Goal: Information Seeking & Learning: Compare options

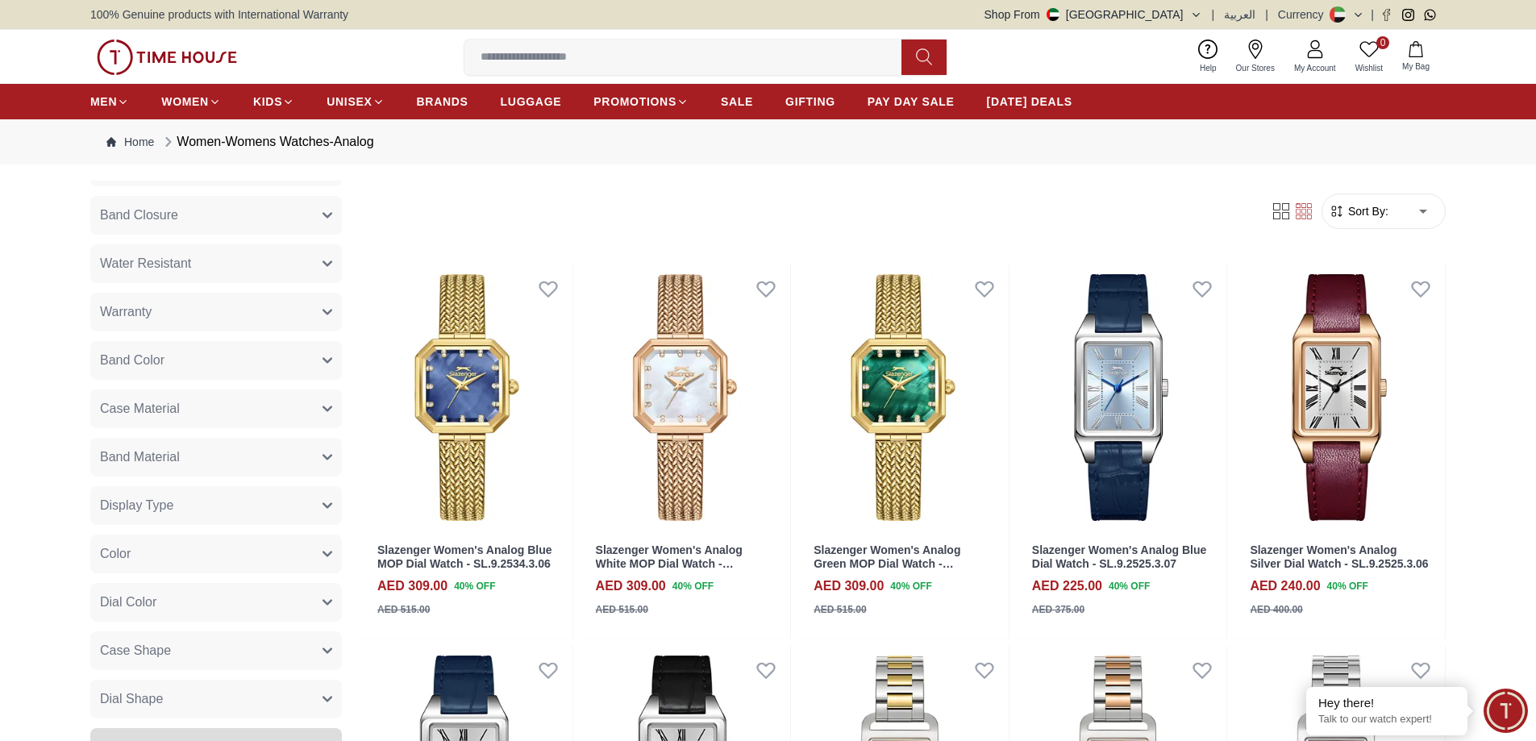
scroll to position [581, 0]
click at [242, 402] on button "Case Material" at bounding box center [216, 408] width 252 height 39
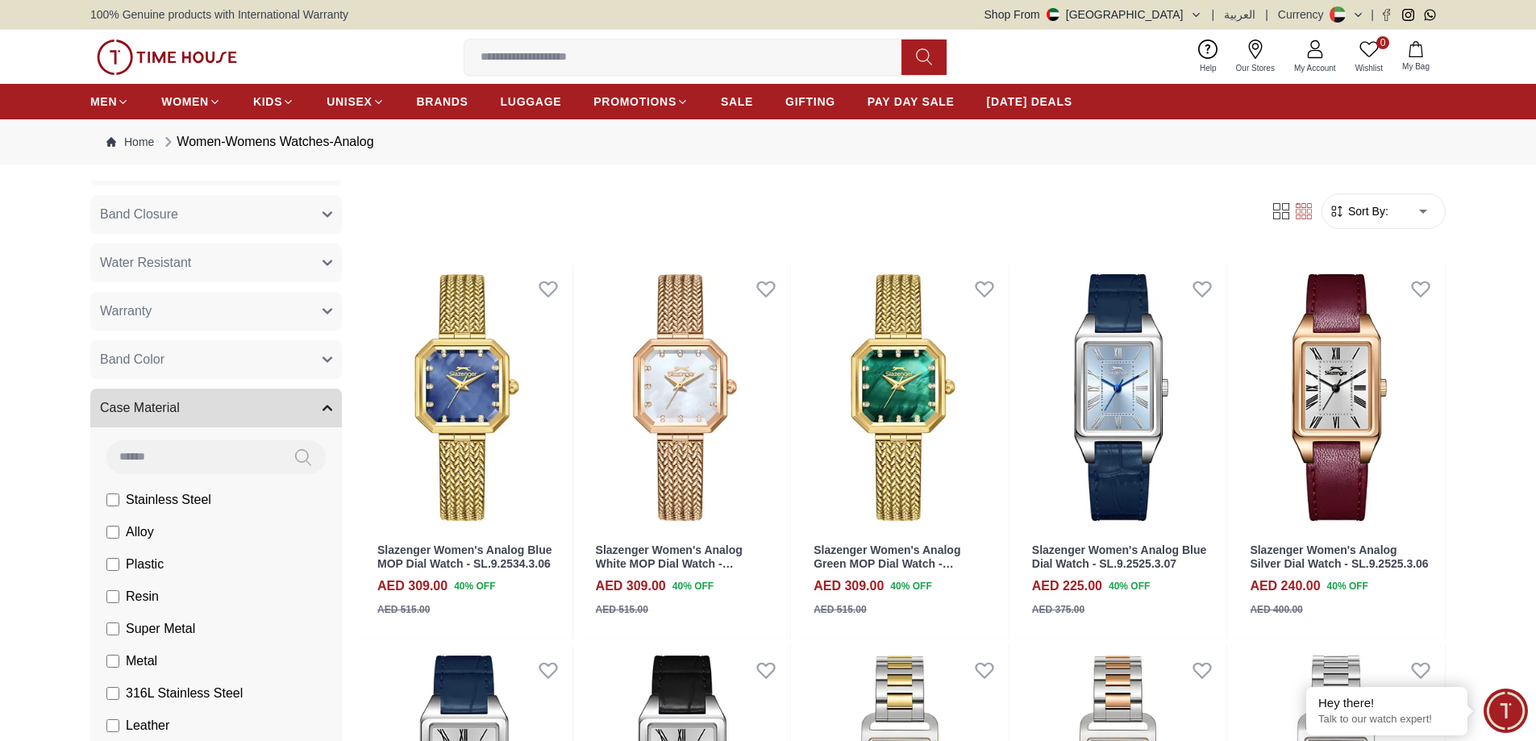
click at [242, 402] on button "Case Material" at bounding box center [216, 408] width 252 height 39
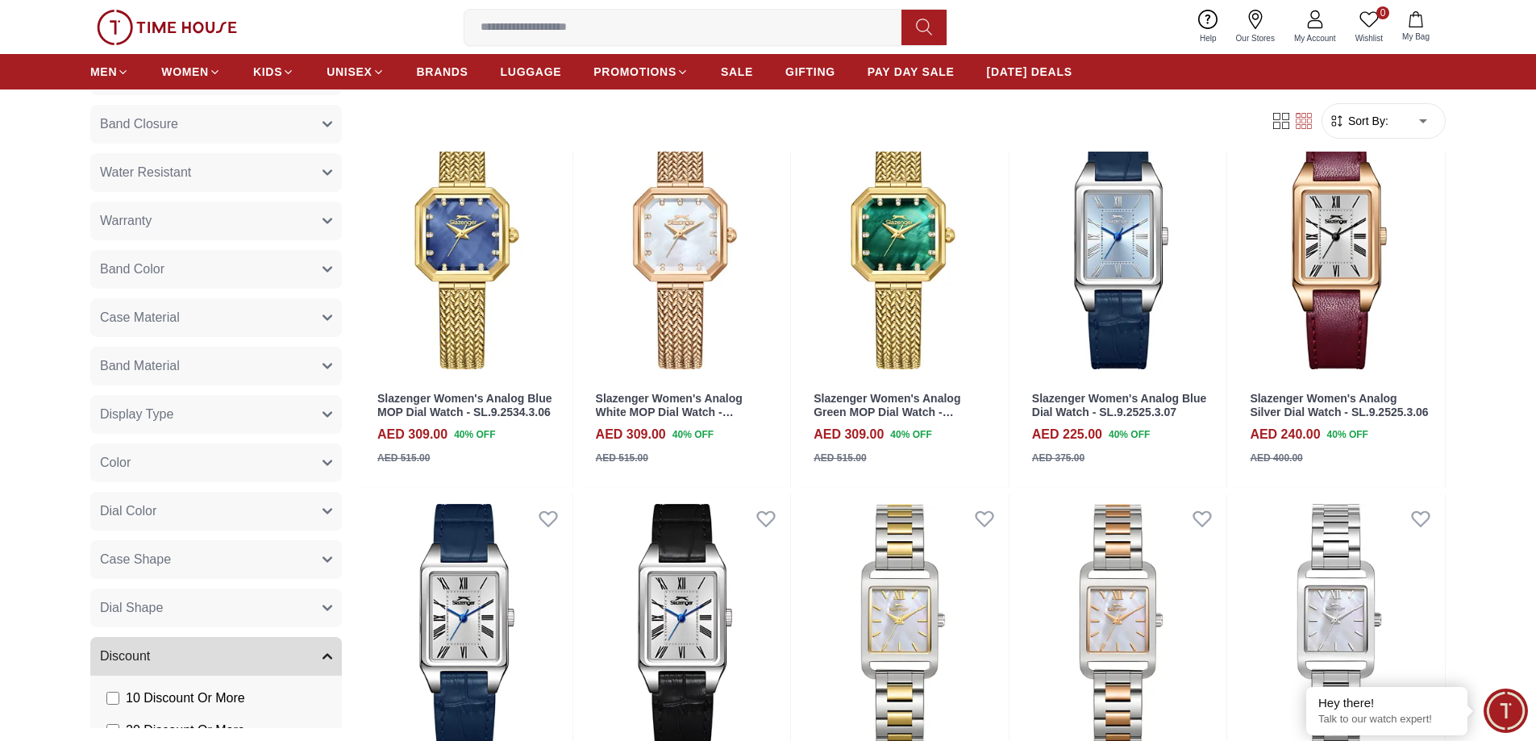
scroll to position [194, 0]
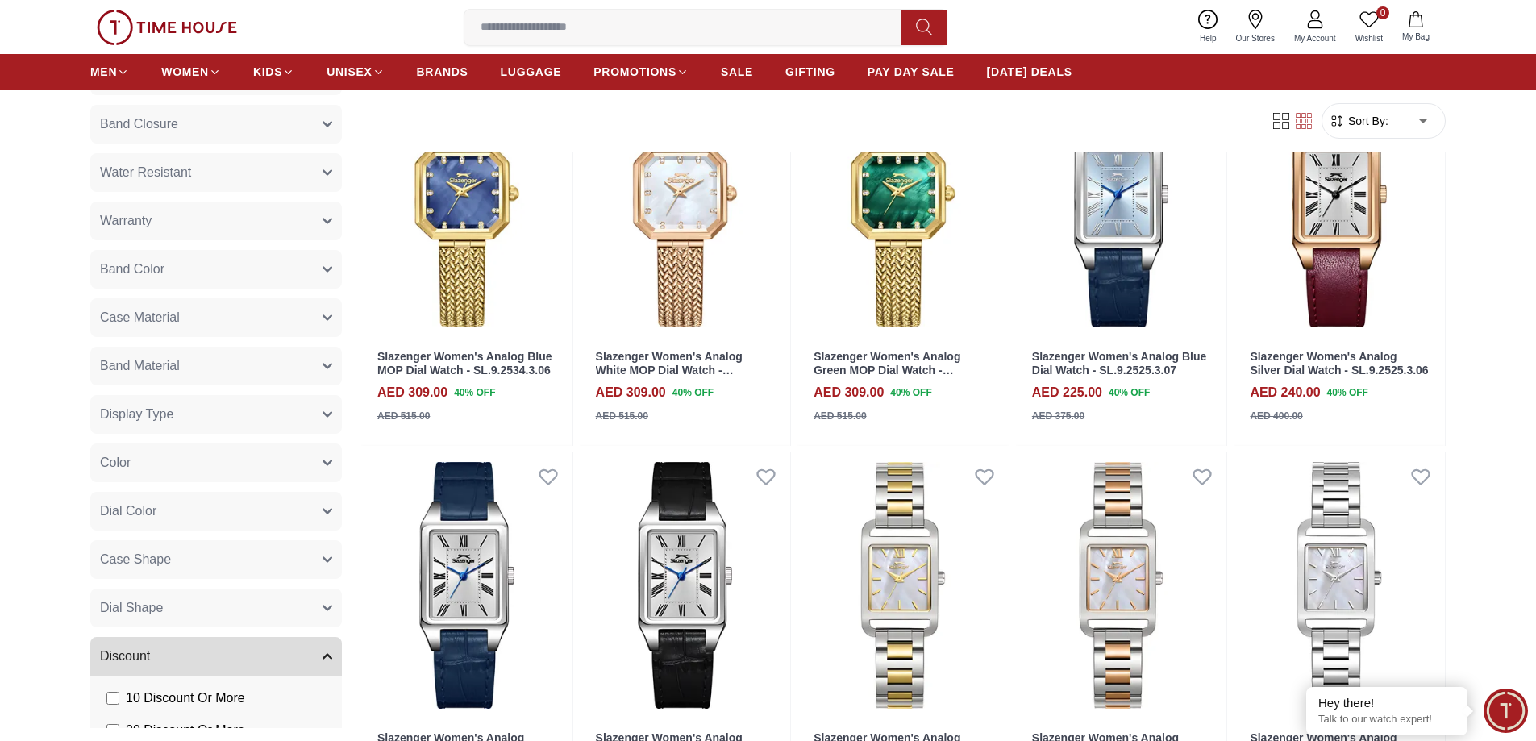
click at [219, 449] on button "Color" at bounding box center [216, 463] width 252 height 39
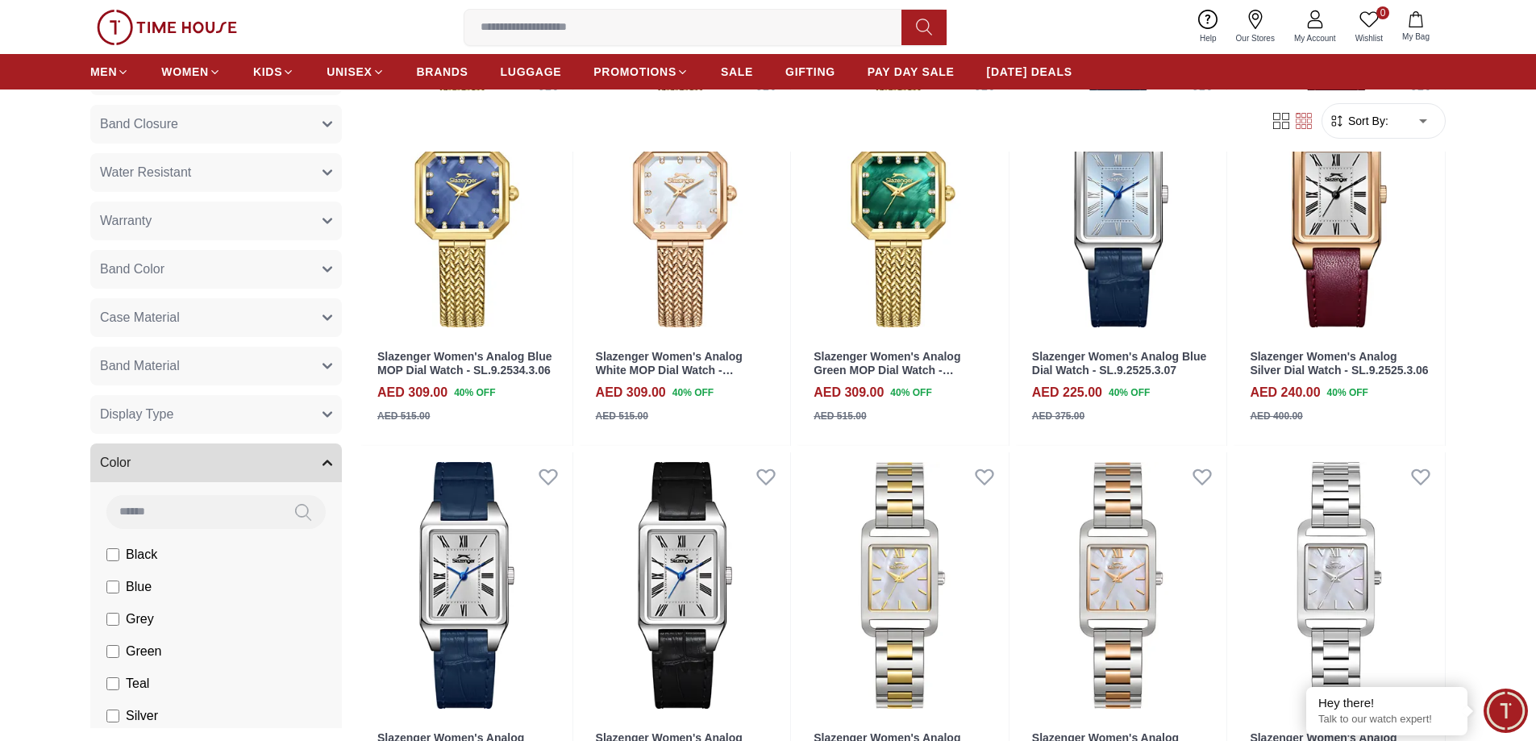
scroll to position [677, 0]
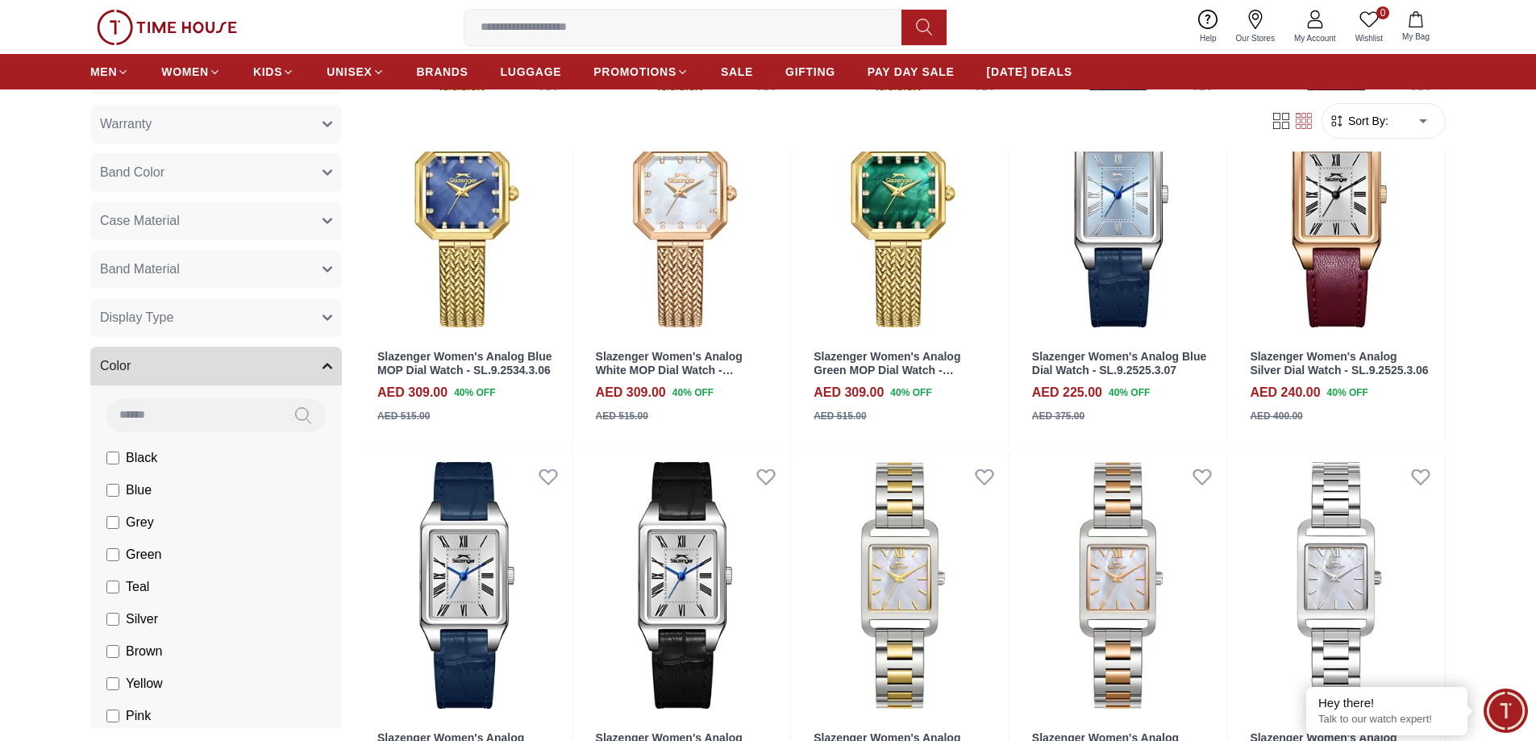
click at [192, 509] on li "Grey" at bounding box center [219, 523] width 245 height 32
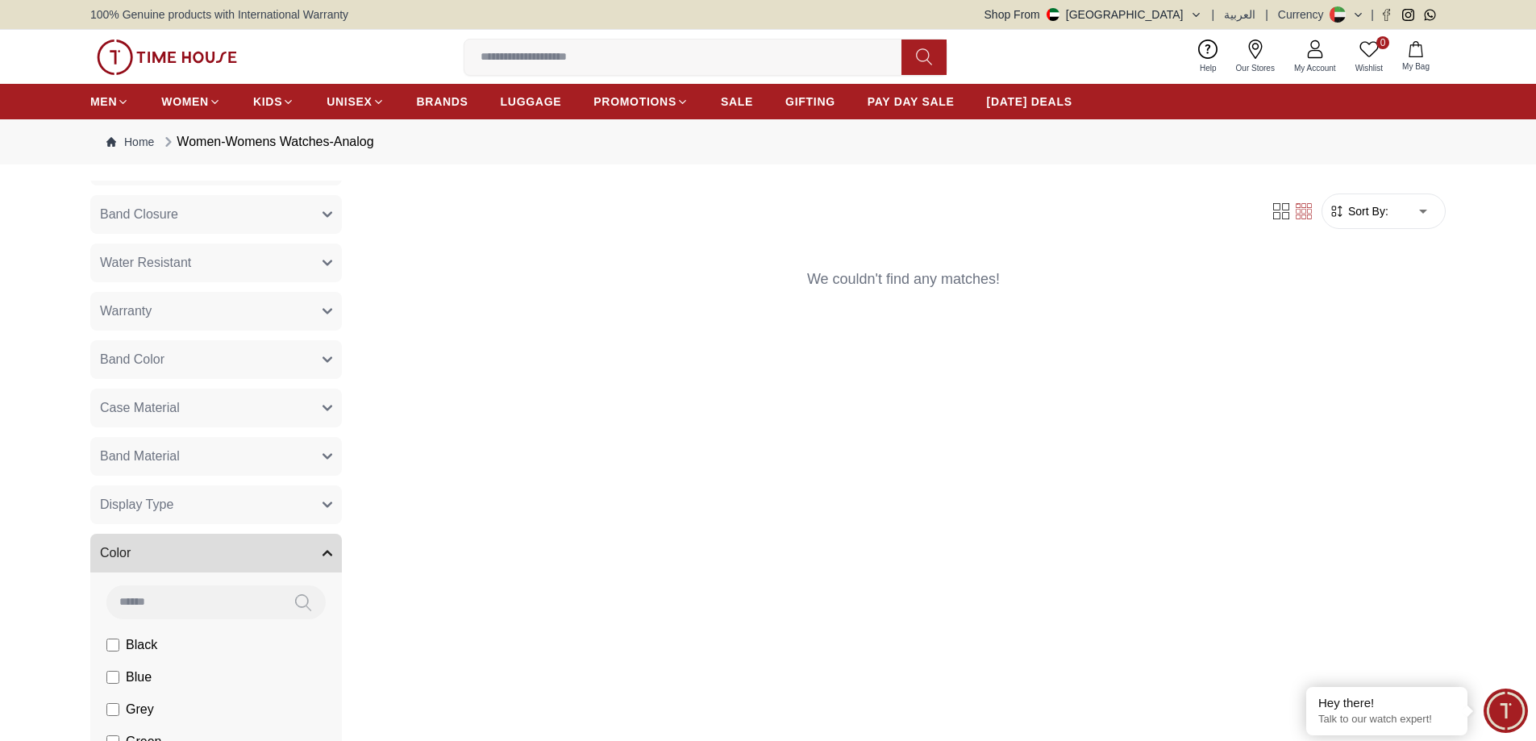
scroll to position [871, 0]
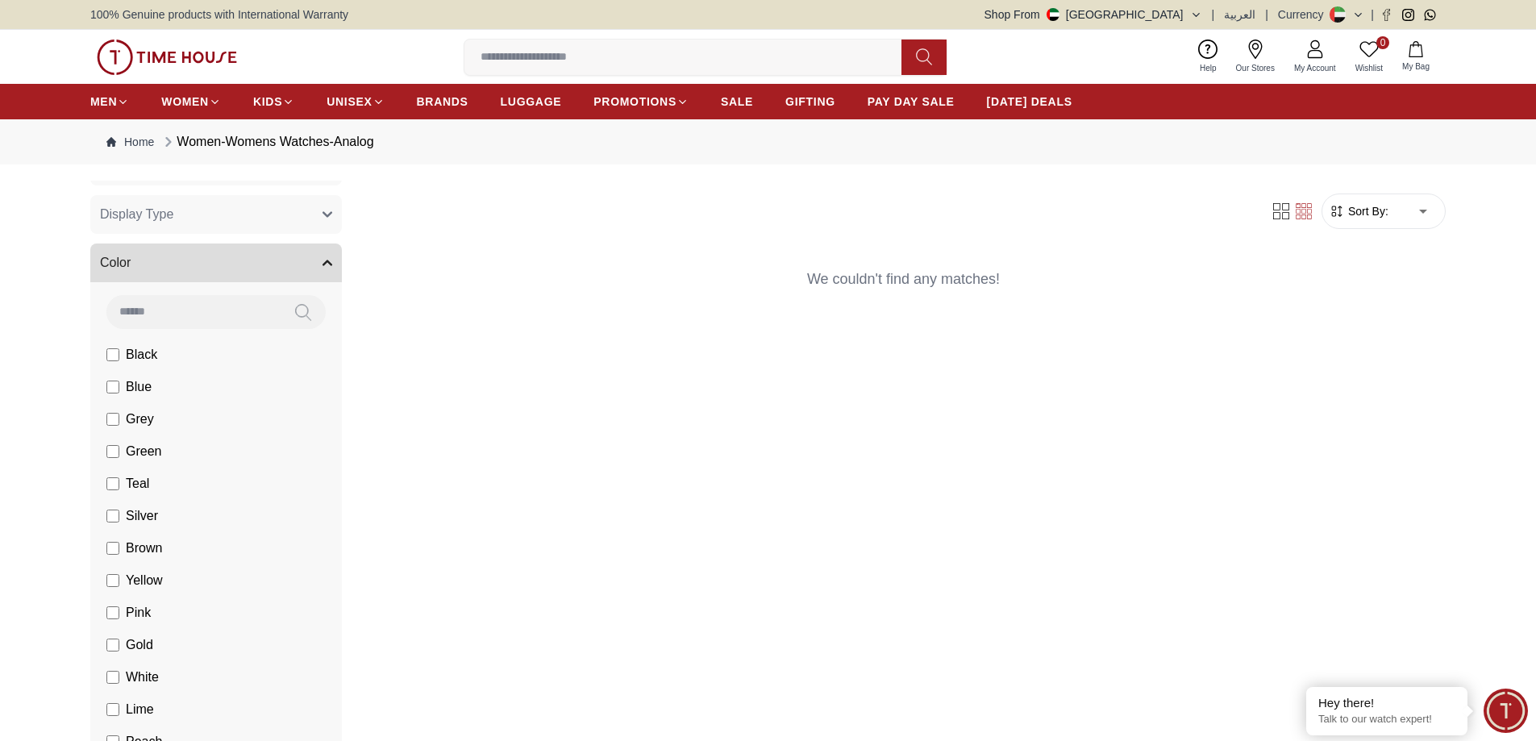
click at [120, 426] on label "Grey" at bounding box center [130, 419] width 48 height 19
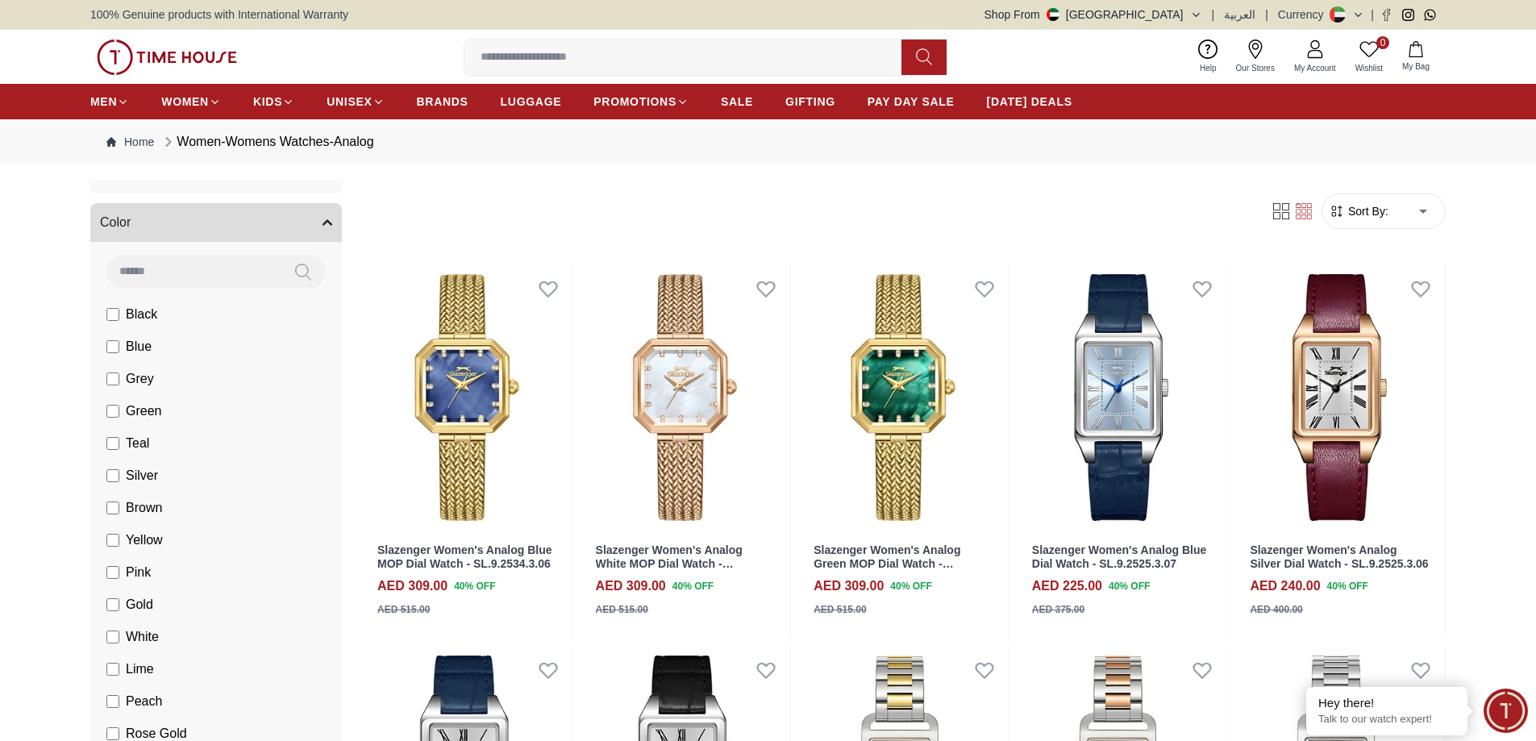
scroll to position [774, 0]
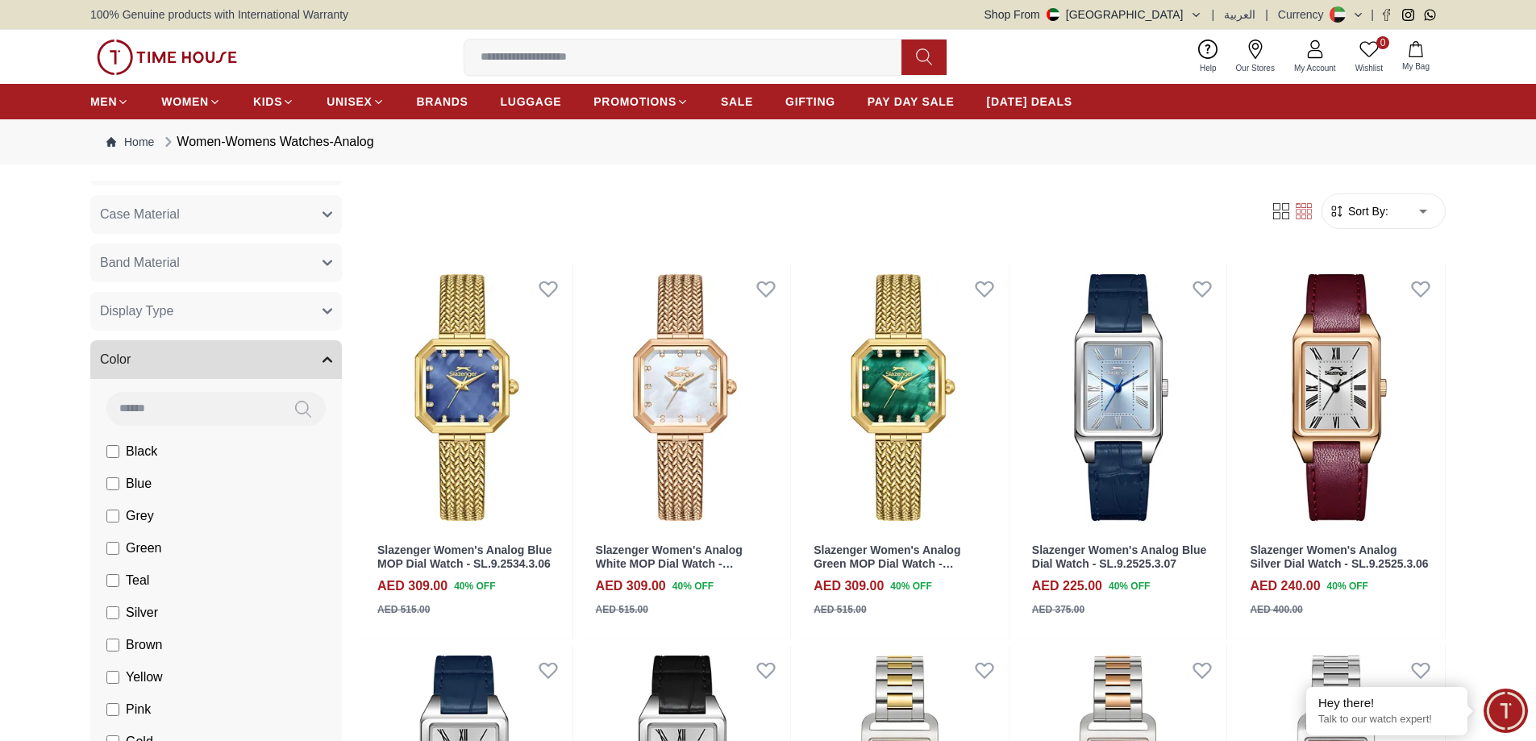
click at [156, 359] on button "Color" at bounding box center [216, 359] width 252 height 39
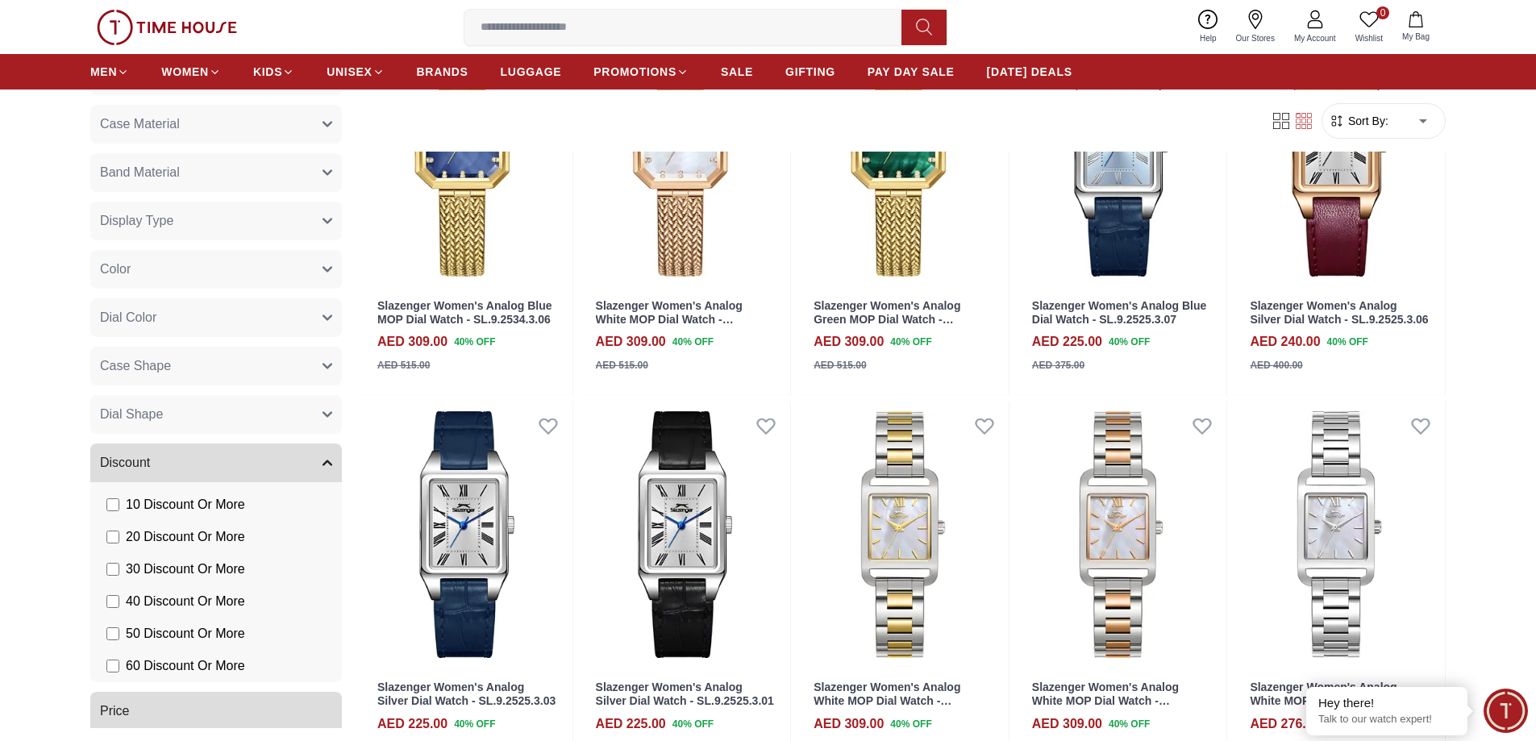
scroll to position [290, 0]
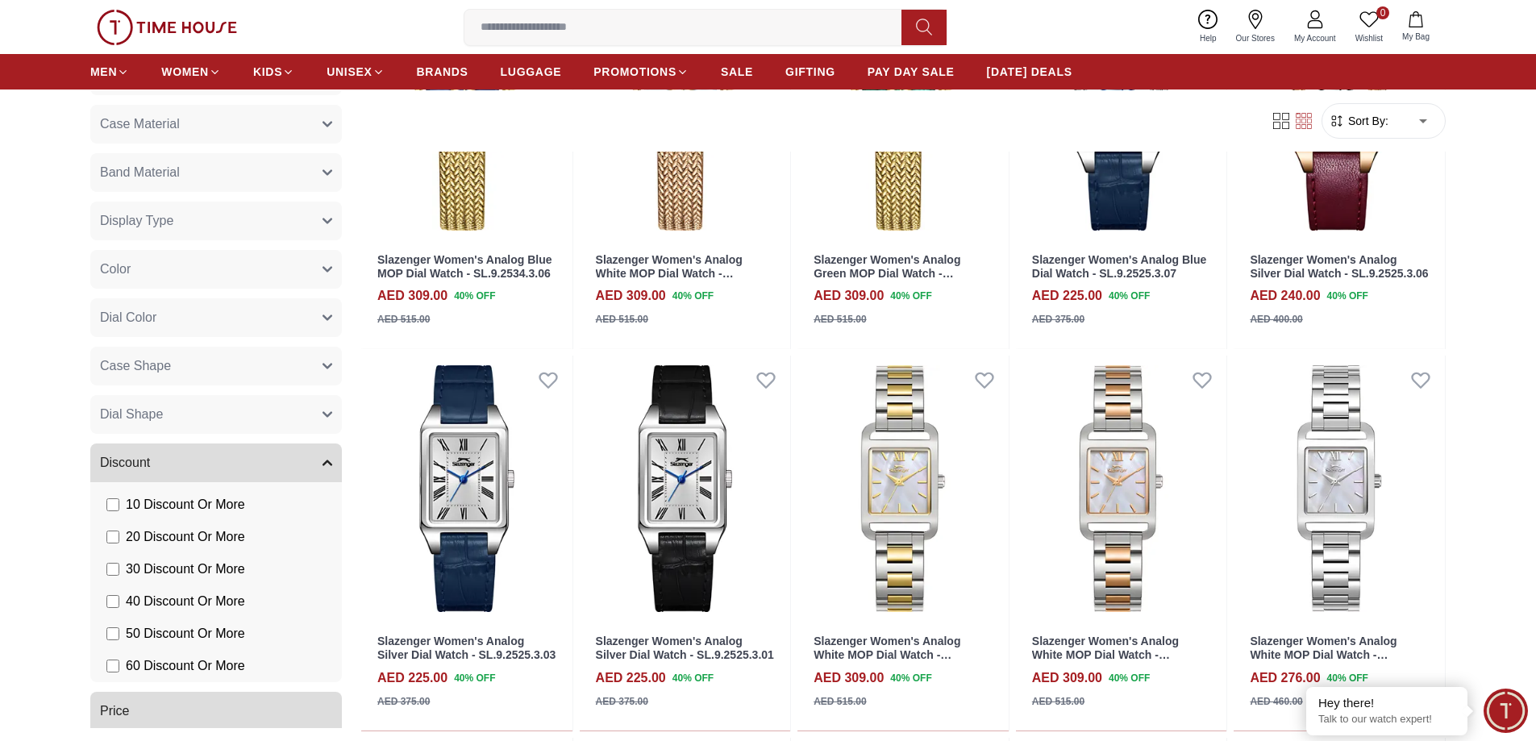
click at [156, 461] on button "Discount" at bounding box center [216, 463] width 252 height 39
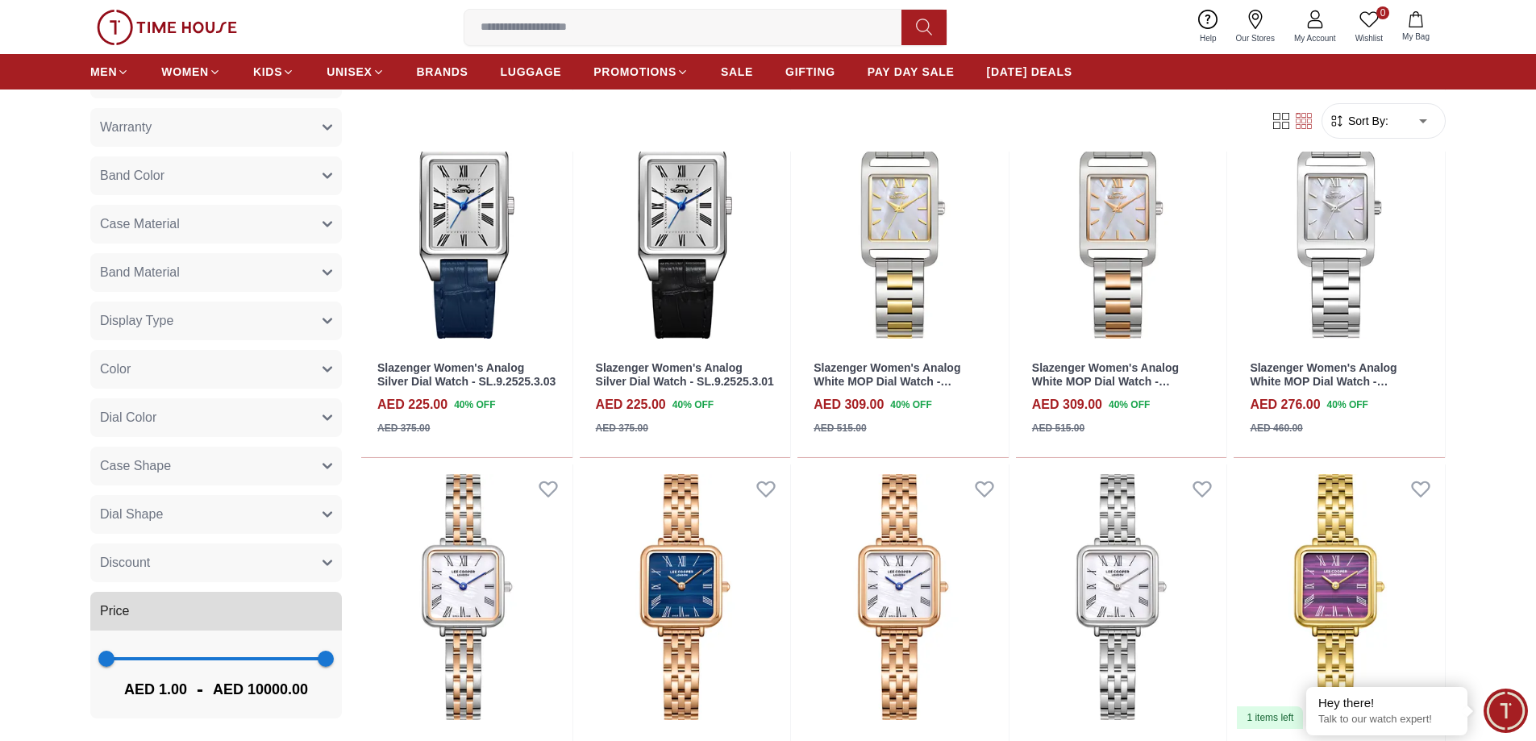
scroll to position [581, 0]
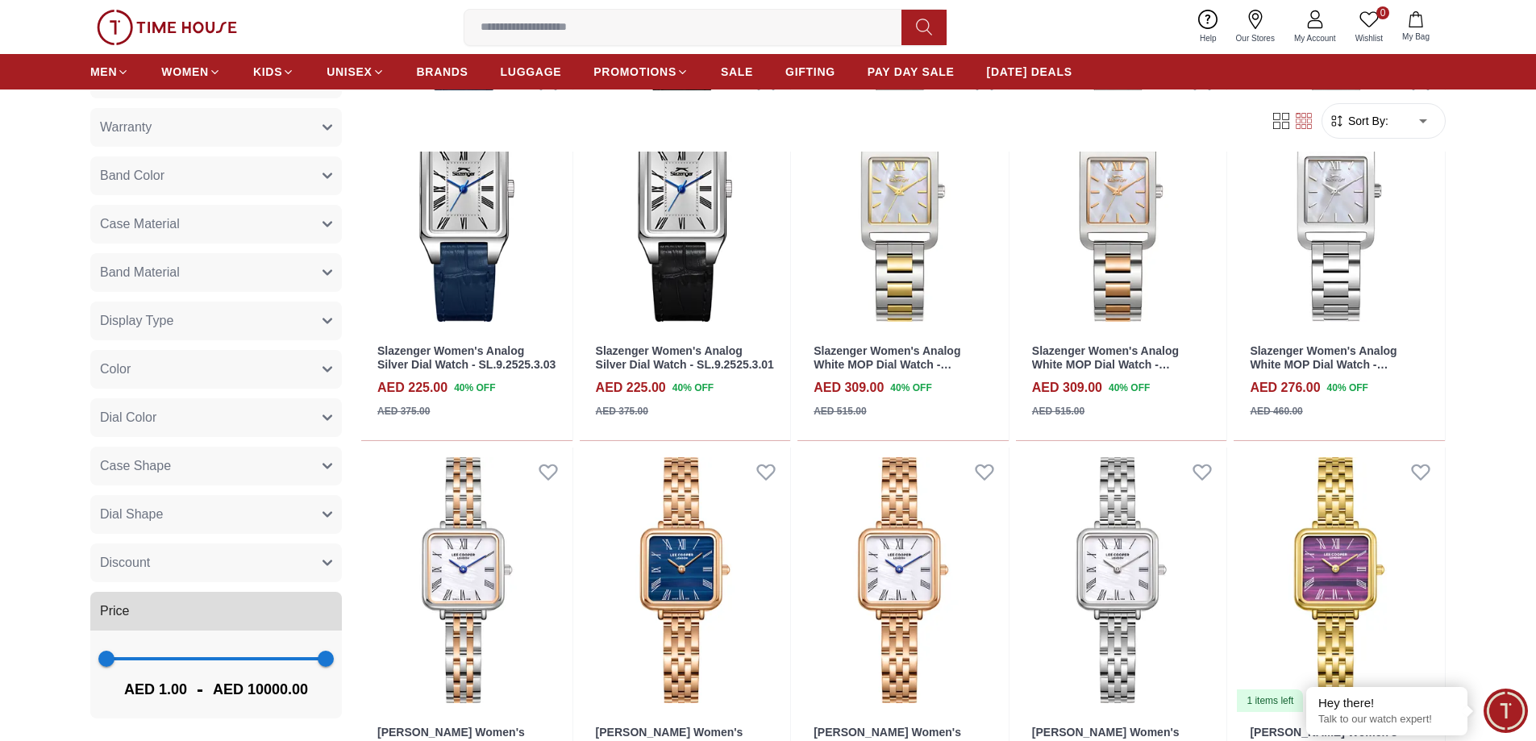
click at [194, 422] on button "Dial Color" at bounding box center [216, 417] width 252 height 39
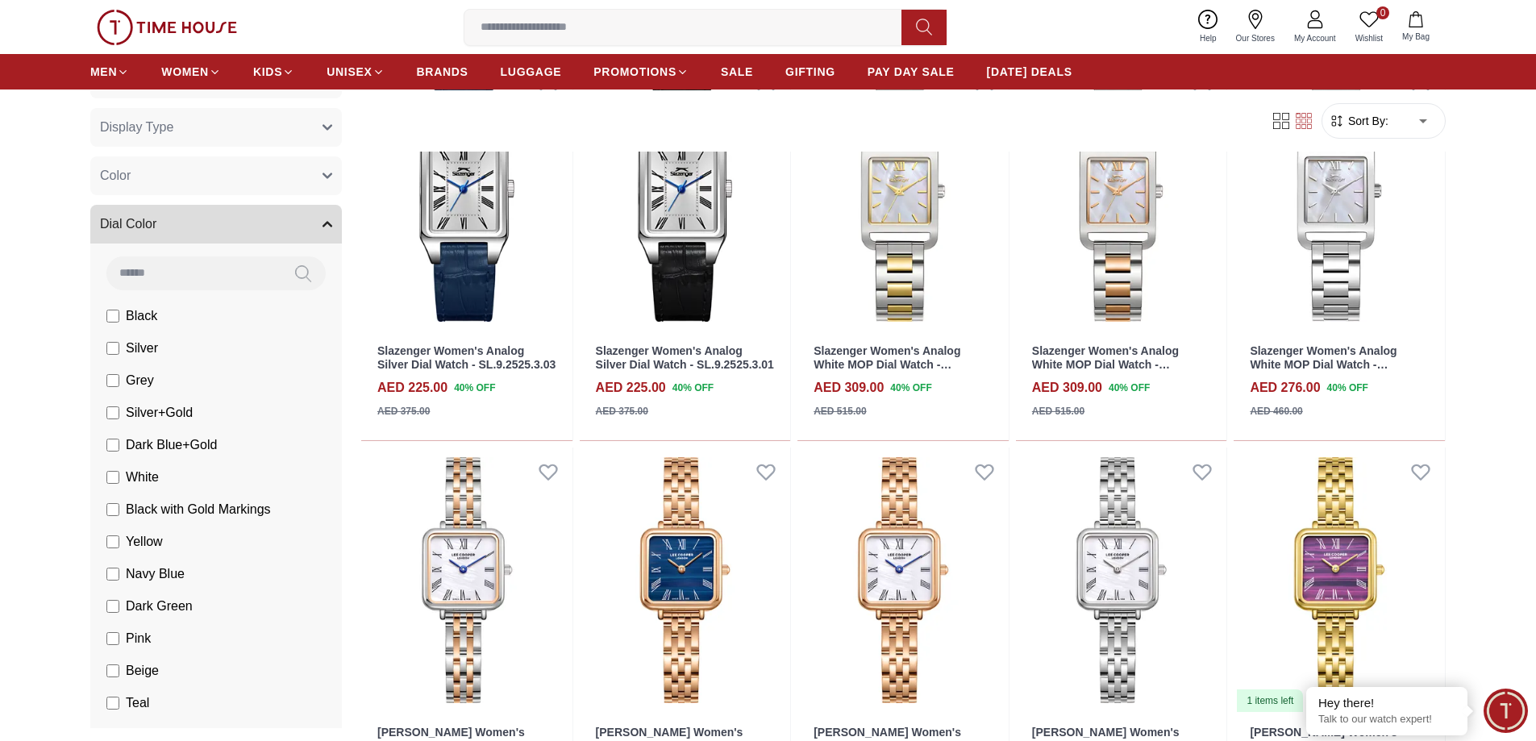
scroll to position [965, 0]
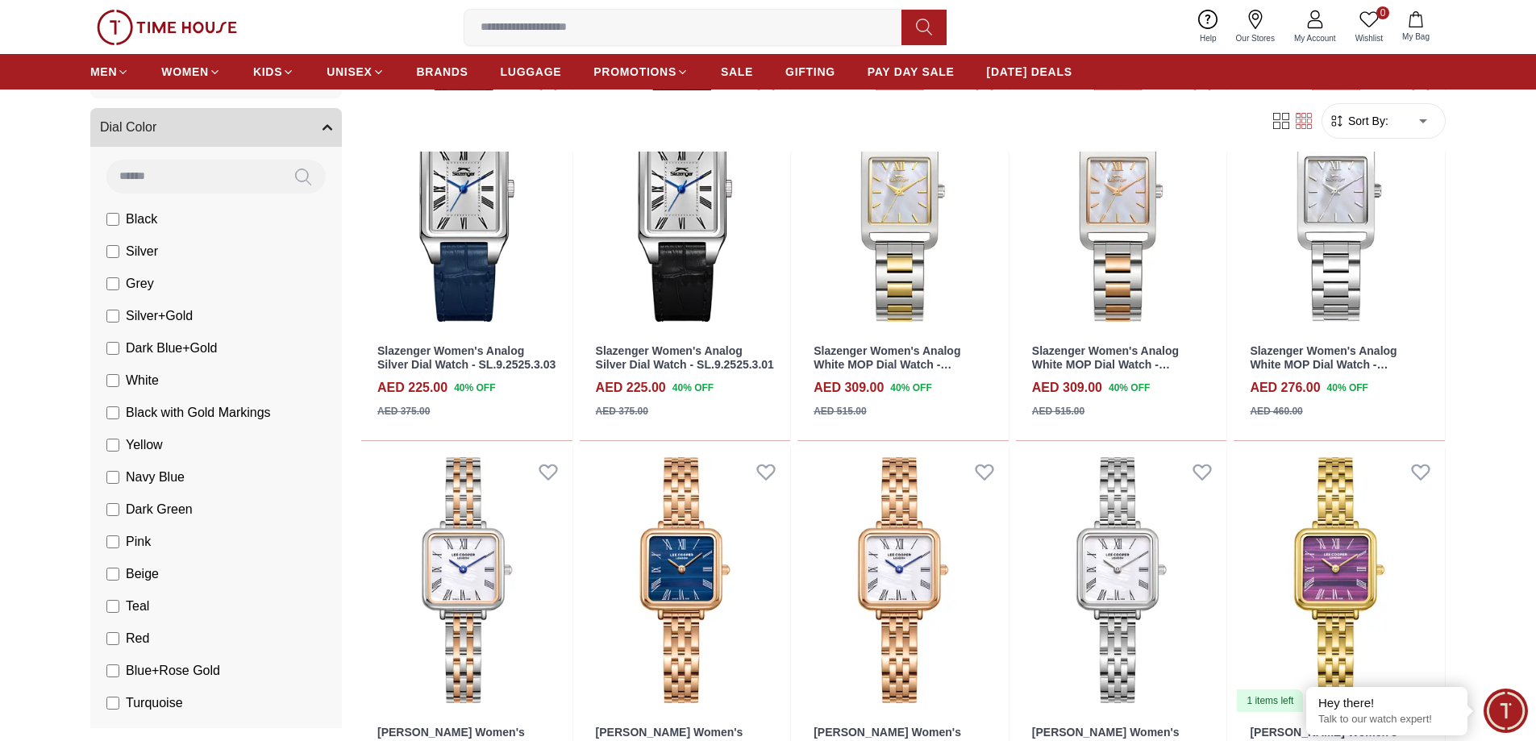
click at [201, 508] on li "Dark Green" at bounding box center [219, 510] width 245 height 32
click at [104, 511] on li "Dark Green" at bounding box center [219, 510] width 245 height 32
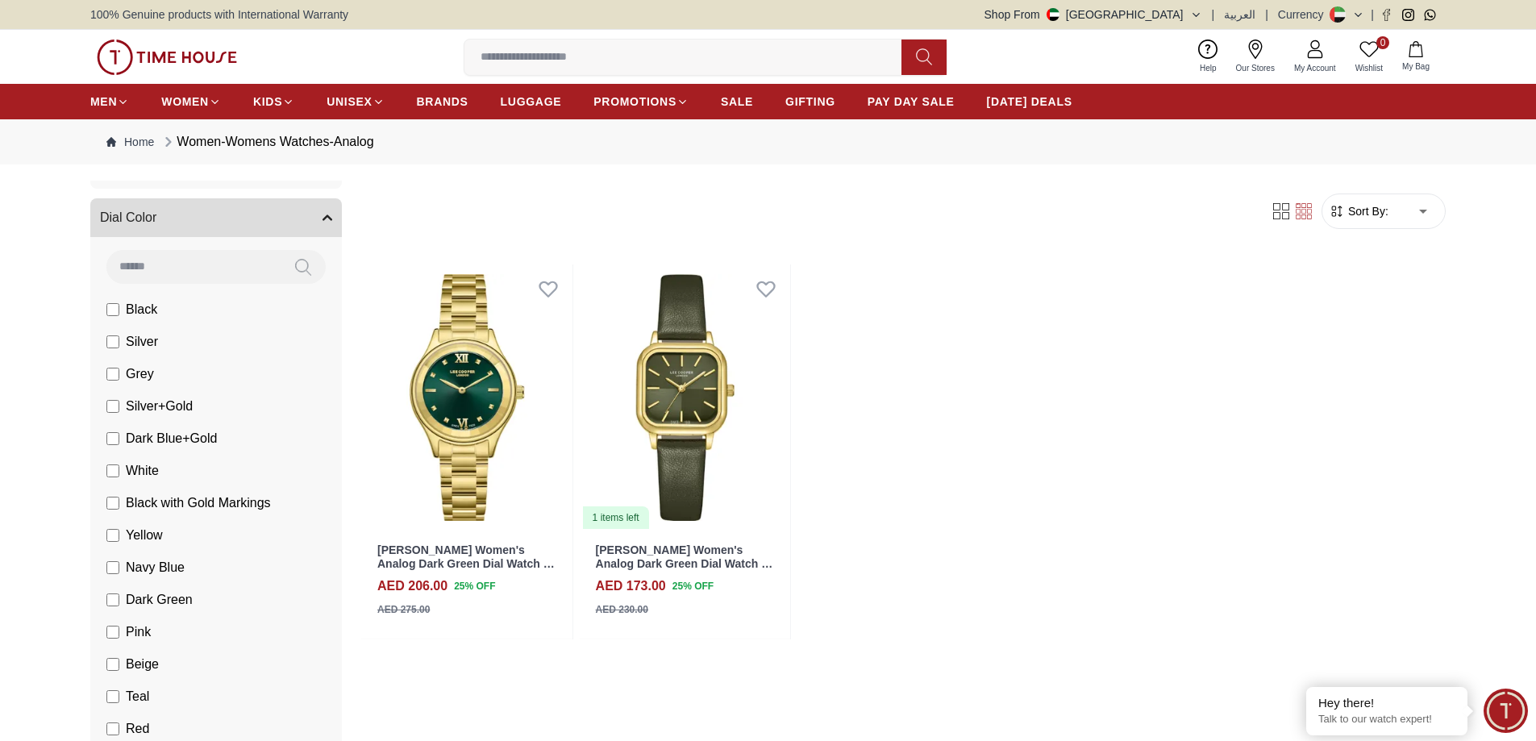
click at [119, 595] on label "Dark Green" at bounding box center [149, 599] width 86 height 19
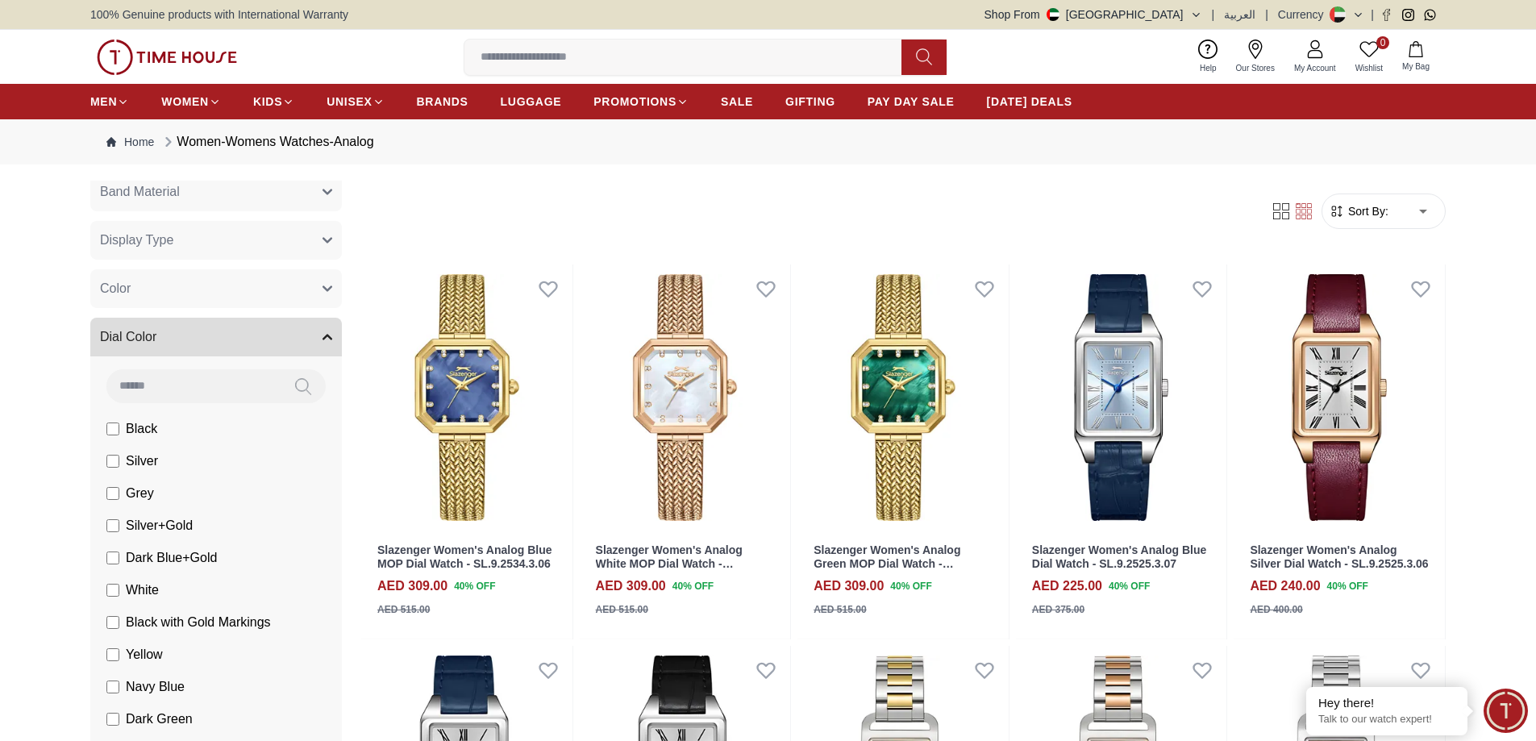
scroll to position [674, 0]
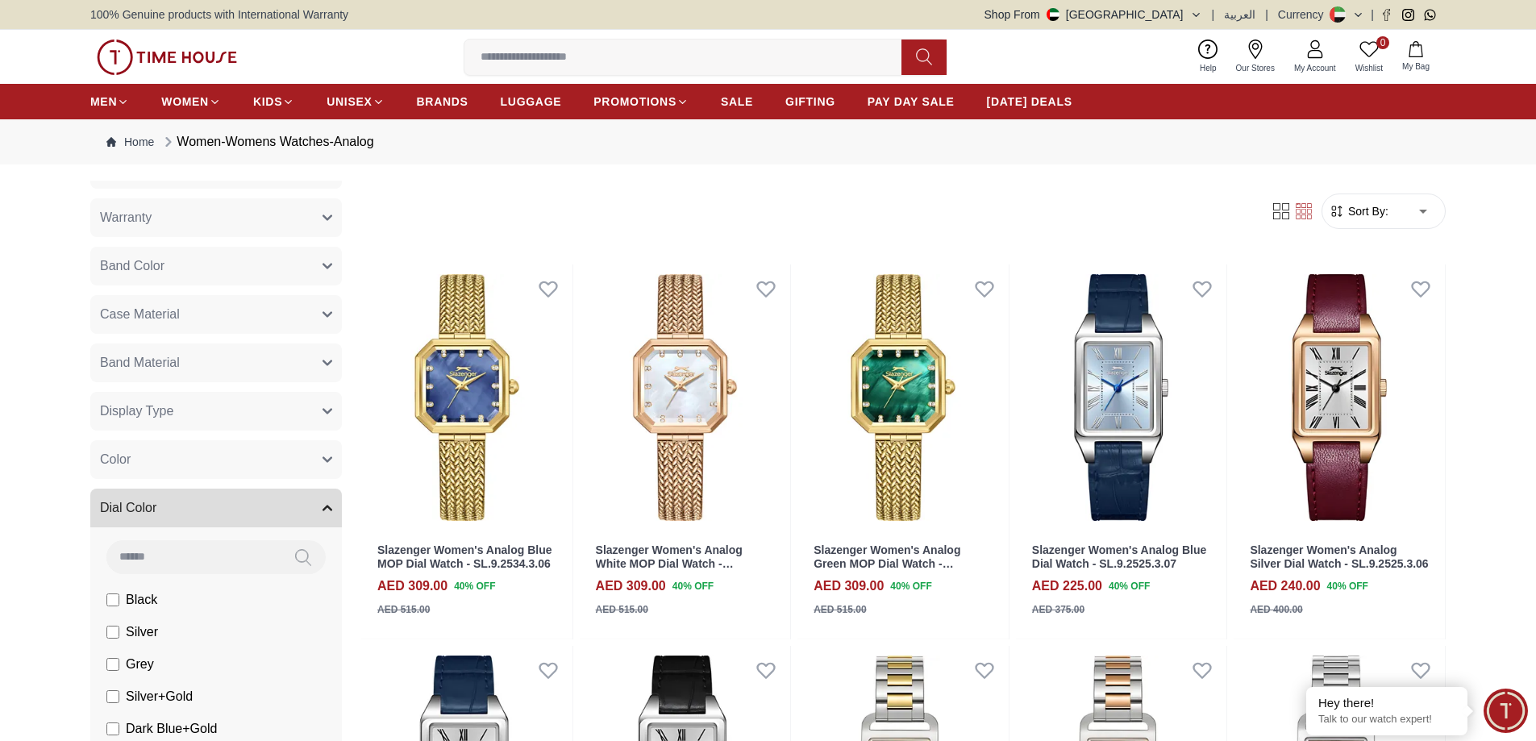
click at [194, 505] on button "Dial Color" at bounding box center [216, 508] width 252 height 39
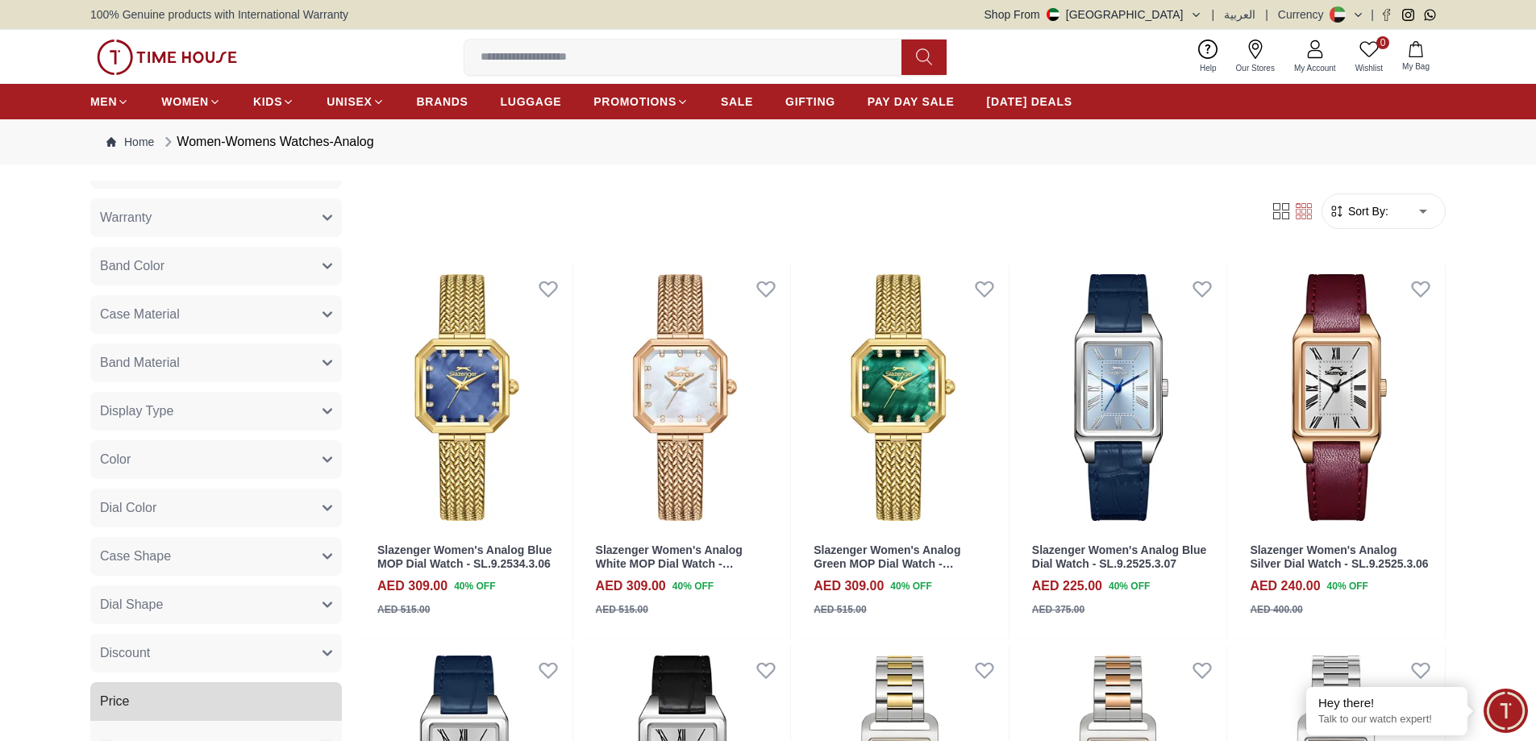
click at [254, 379] on button "Band Material" at bounding box center [216, 363] width 252 height 39
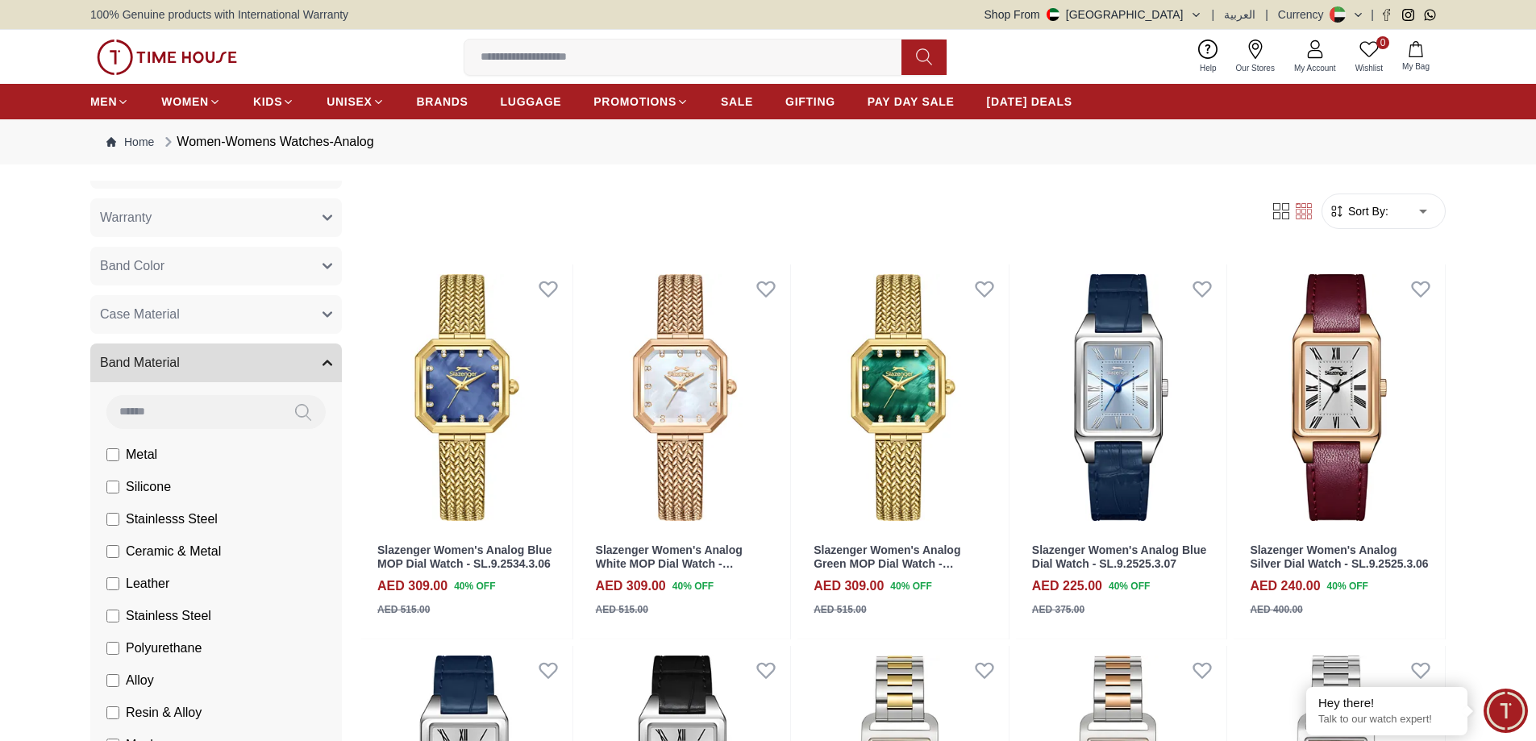
click at [254, 379] on button "Band Material" at bounding box center [216, 363] width 252 height 39
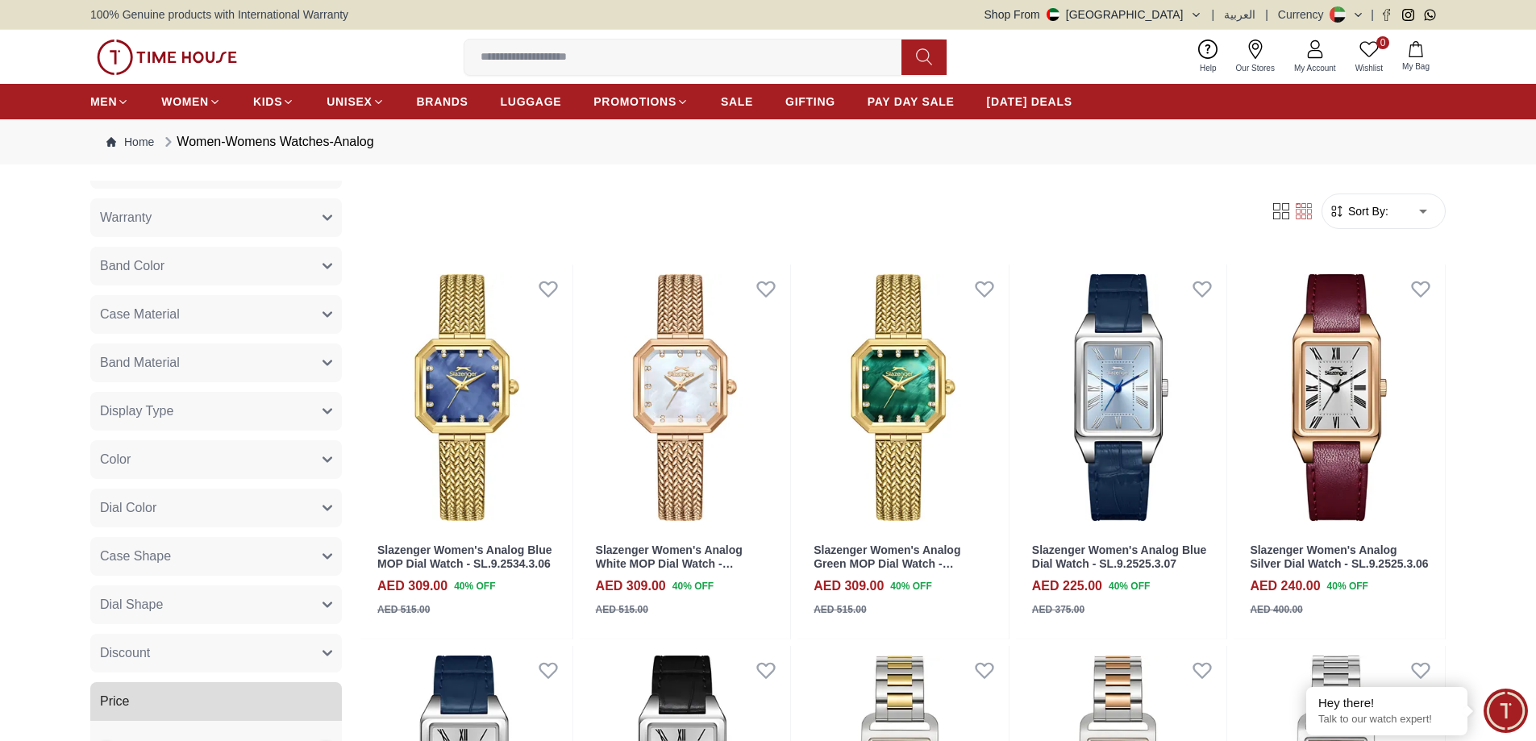
click at [240, 428] on button "Display Type" at bounding box center [216, 411] width 252 height 39
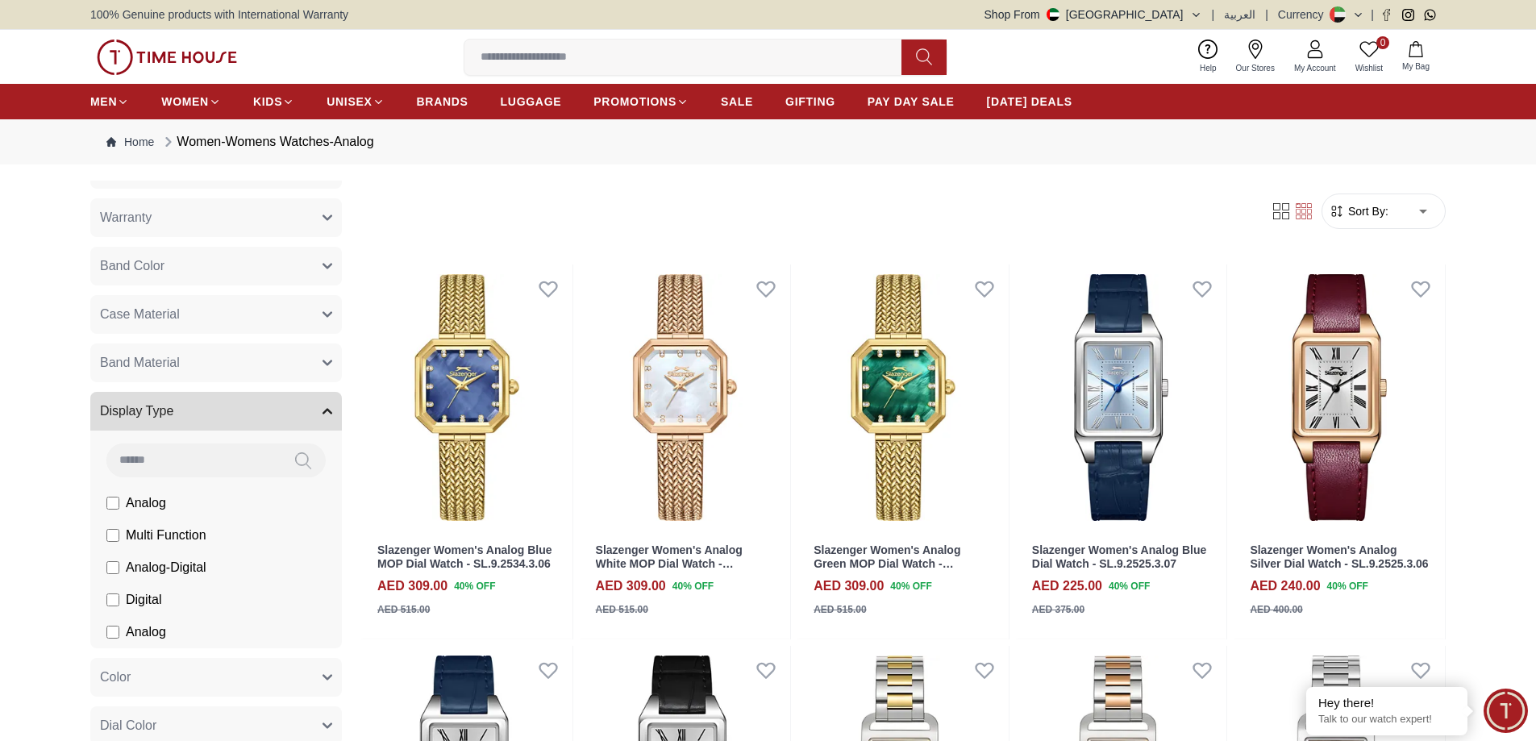
click at [180, 494] on li "Analog" at bounding box center [219, 503] width 245 height 32
click at [102, 507] on li "Analog" at bounding box center [219, 503] width 245 height 32
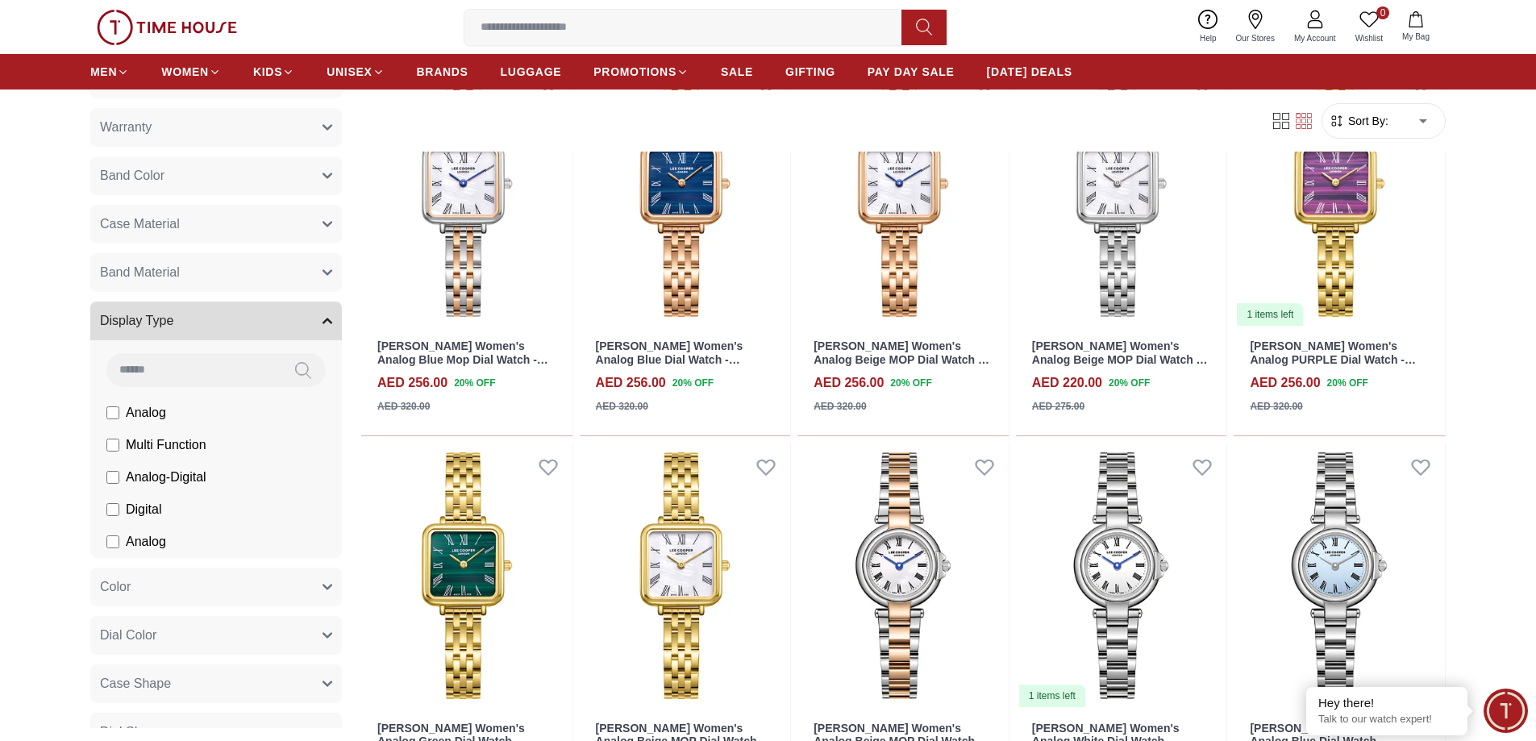
scroll to position [968, 0]
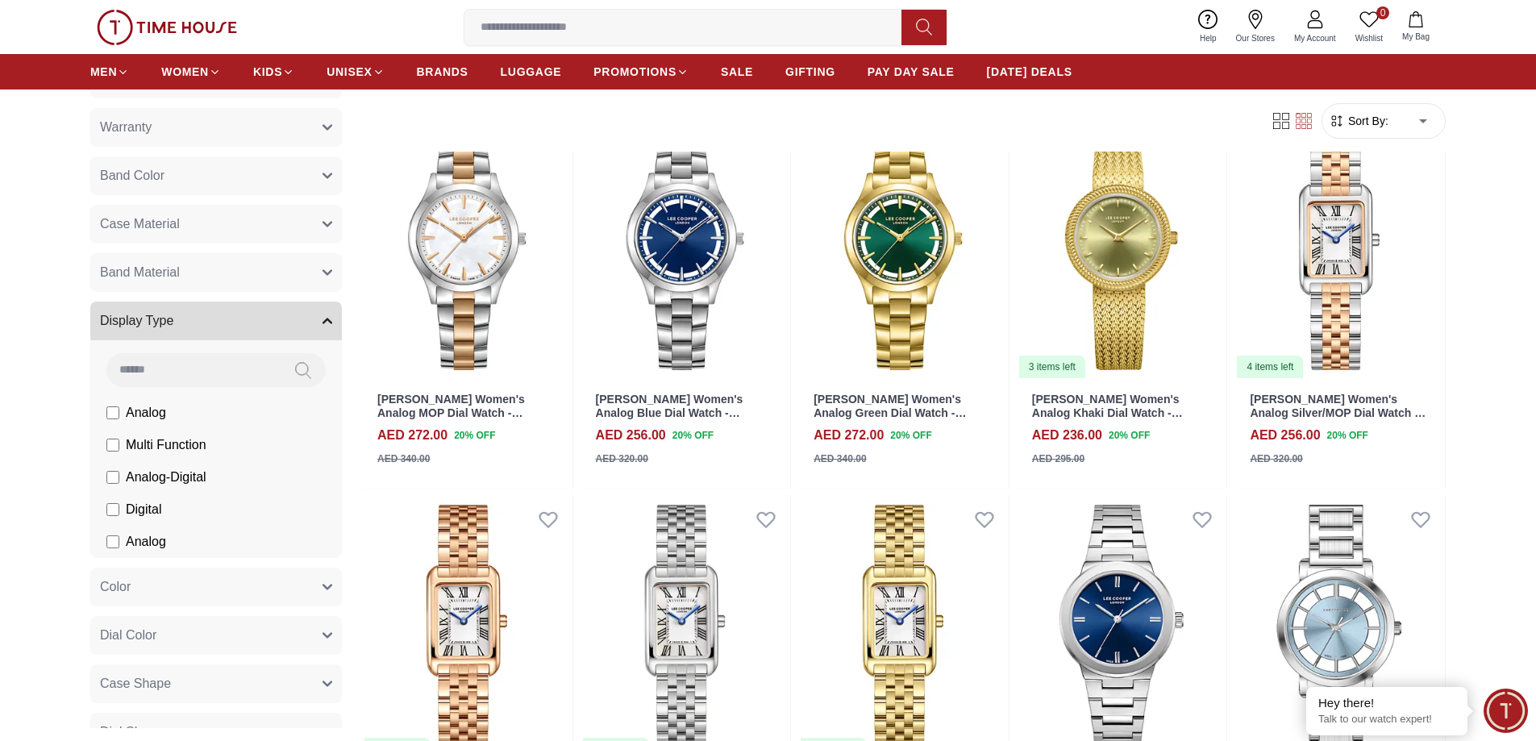
scroll to position [4065, 0]
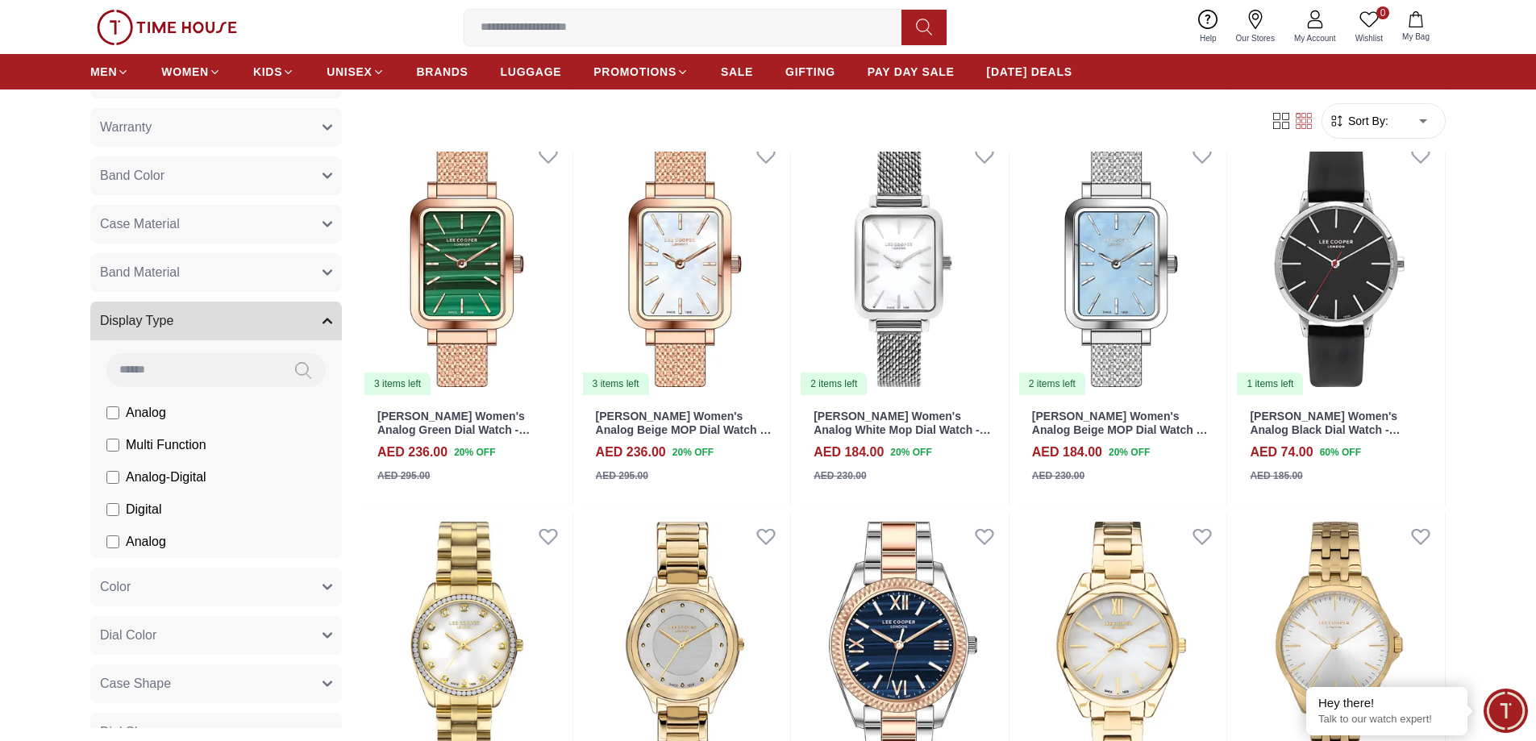
scroll to position [5130, 0]
